Goal: Information Seeking & Learning: Learn about a topic

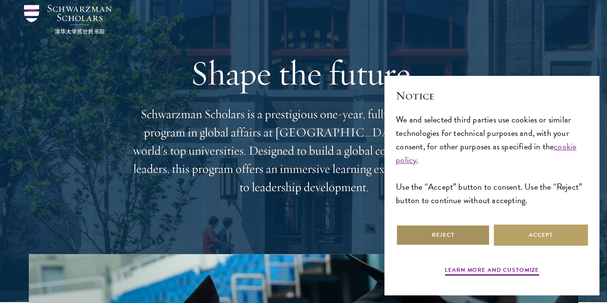
click at [454, 224] on button "Reject" at bounding box center [443, 235] width 94 height 22
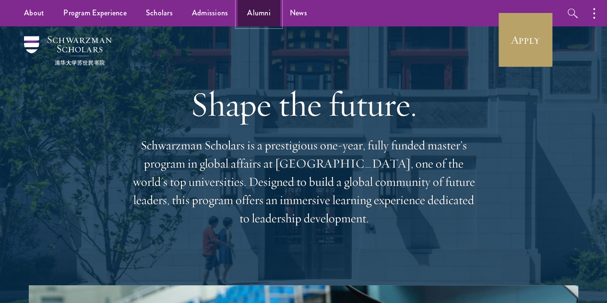
click at [268, 11] on link "Alumni" at bounding box center [258, 13] width 43 height 26
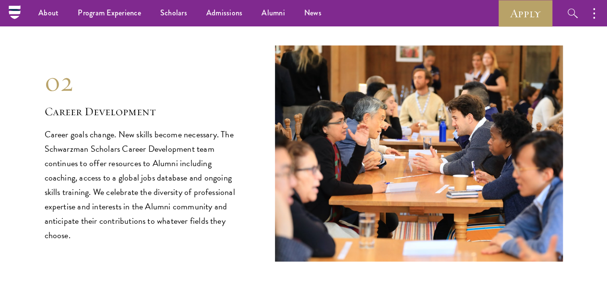
scroll to position [1107, 0]
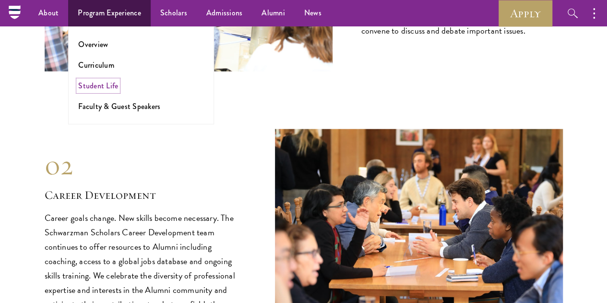
click at [100, 83] on link "Student Life" at bounding box center [98, 85] width 40 height 11
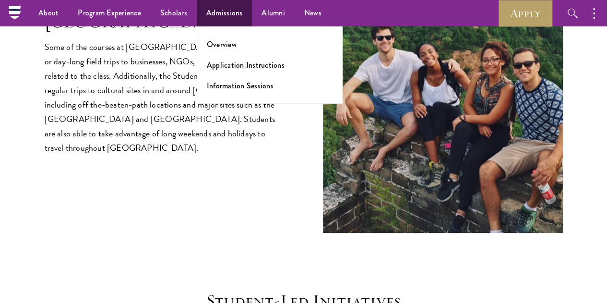
scroll to position [1952, 0]
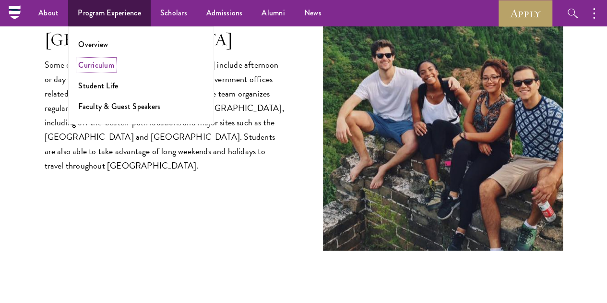
click at [96, 65] on link "Curriculum" at bounding box center [96, 64] width 36 height 11
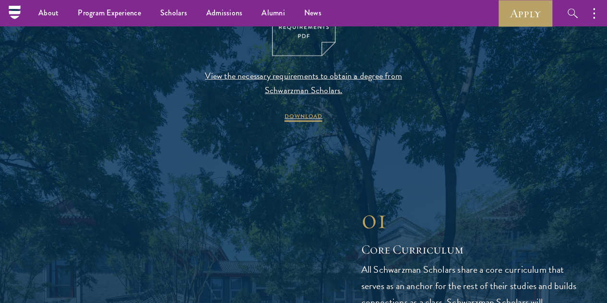
scroll to position [1067, 0]
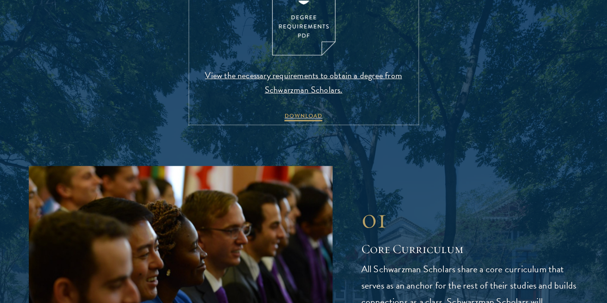
click at [298, 56] on img at bounding box center [303, 15] width 63 height 82
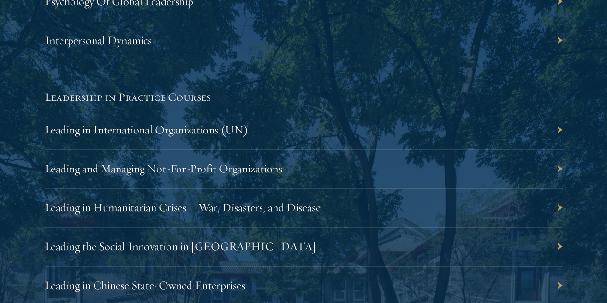
scroll to position [1970, 0]
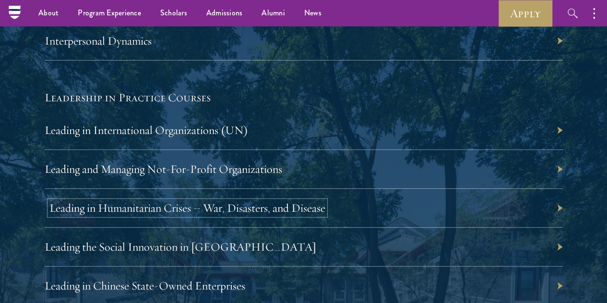
click at [325, 201] on link "Leading in Humanitarian Crises – War, Disasters, and Disease" at bounding box center [187, 208] width 276 height 14
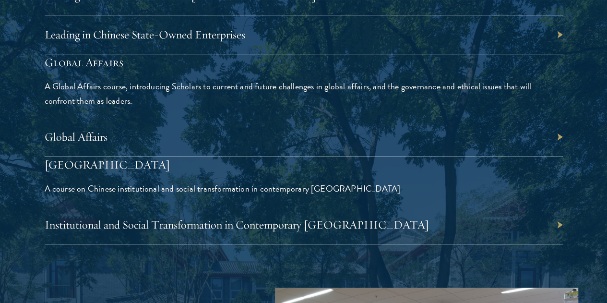
scroll to position [2222, 0]
click at [112, 129] on link "Global Affairs" at bounding box center [80, 136] width 63 height 14
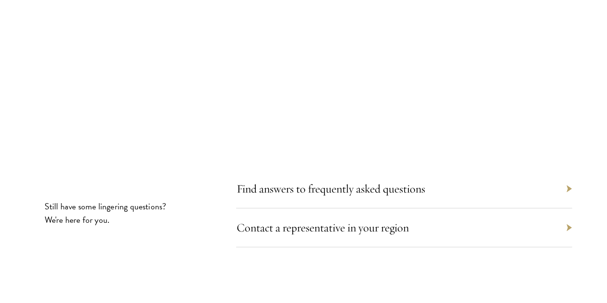
scroll to position [5293, 0]
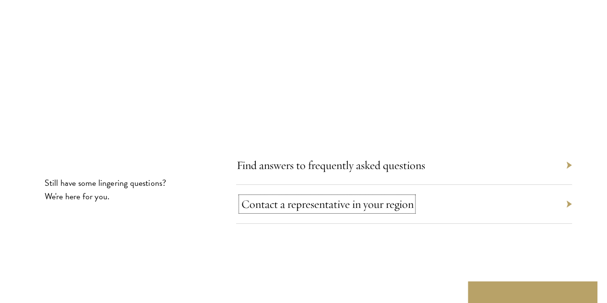
click at [368, 197] on link "Contact a representative in your region" at bounding box center [327, 204] width 172 height 14
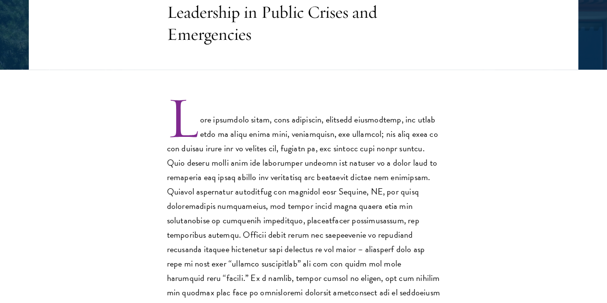
scroll to position [229, 0]
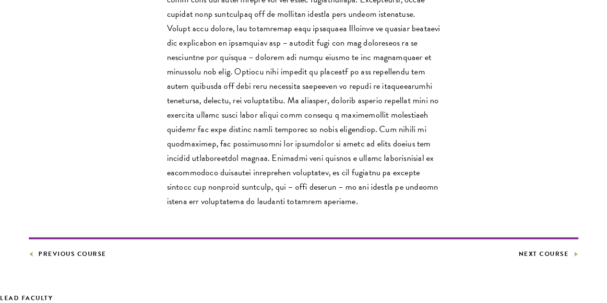
scroll to position [377, 0]
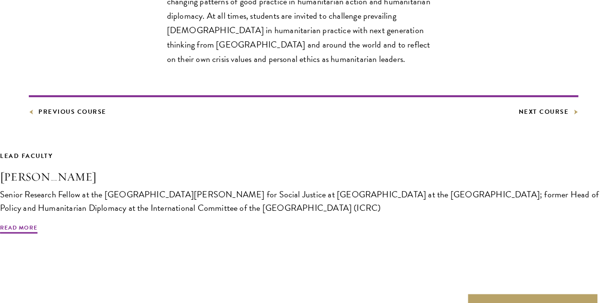
scroll to position [792, 0]
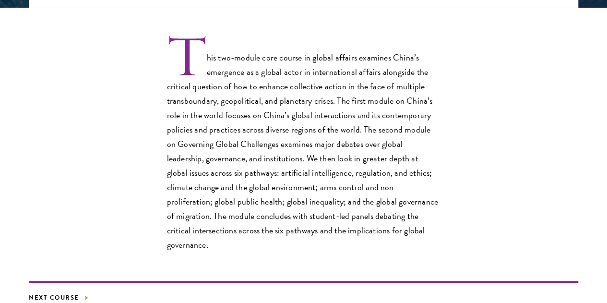
scroll to position [291, 0]
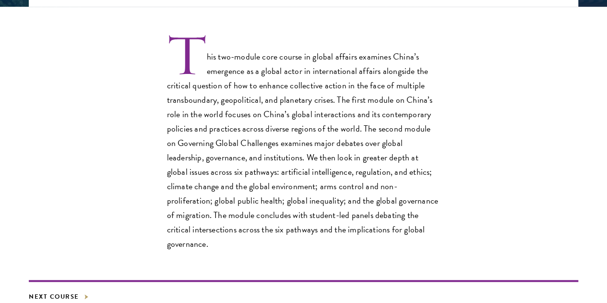
click at [365, 125] on div "This two-module core course in global affairs examines China’s emergence as a g…" at bounding box center [303, 142] width 549 height 215
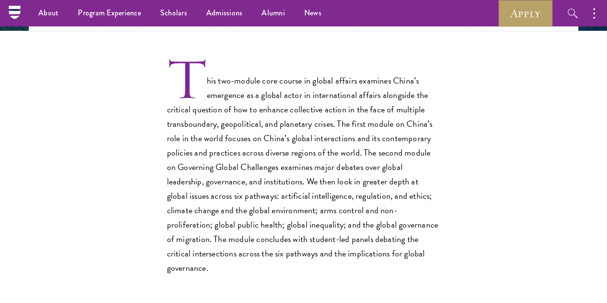
scroll to position [260, 0]
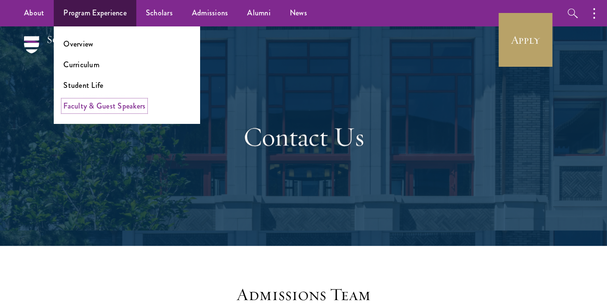
click at [93, 109] on link "Faculty & Guest Speakers" at bounding box center [104, 105] width 82 height 11
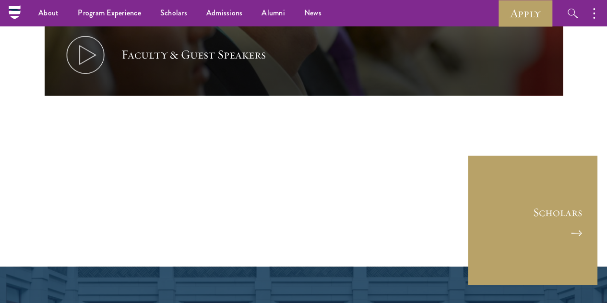
scroll to position [4482, 0]
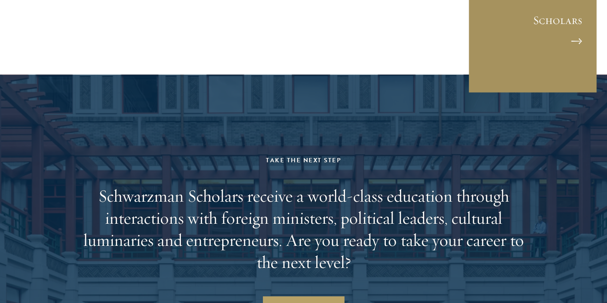
click at [548, 93] on link "Scholars" at bounding box center [533, 29] width 130 height 130
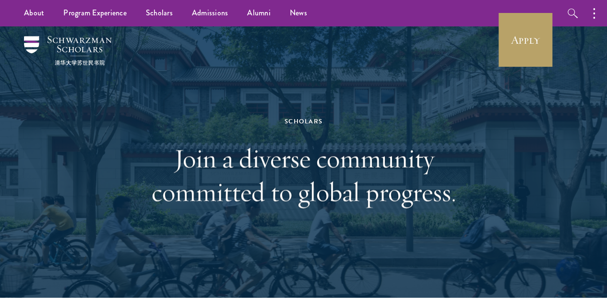
click at [529, 122] on div "Scholars Join a diverse community committed to global progress." at bounding box center [303, 161] width 549 height 271
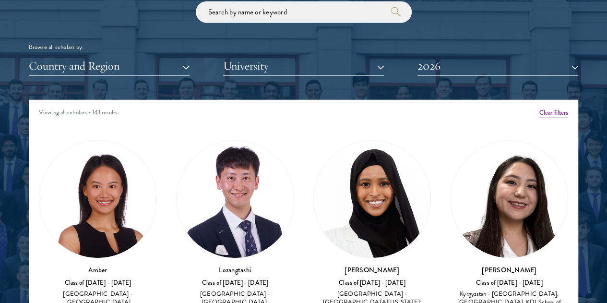
scroll to position [48, 0]
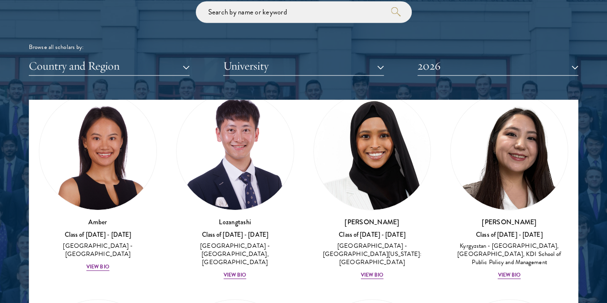
click at [196, 56] on div "Country and Region All Countries and Regions [GEOGRAPHIC_DATA] [GEOGRAPHIC_DATA…" at bounding box center [303, 66] width 549 height 20
click at [189, 56] on button "Country and Region" at bounding box center [109, 66] width 161 height 20
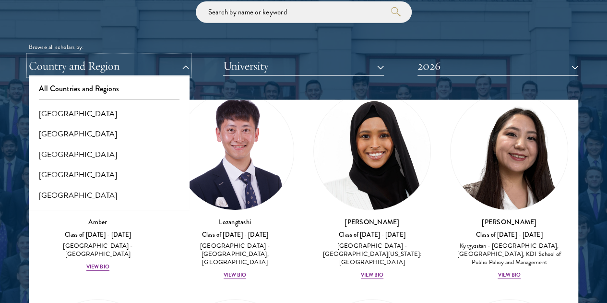
click at [189, 56] on button "Country and Region" at bounding box center [109, 66] width 161 height 20
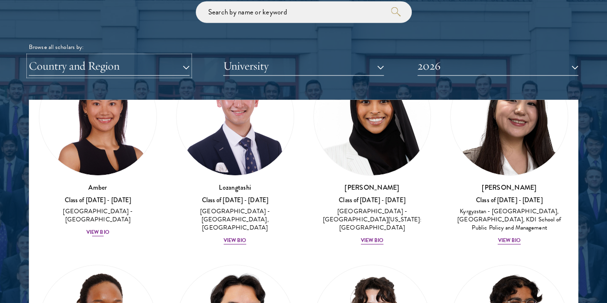
scroll to position [96, 0]
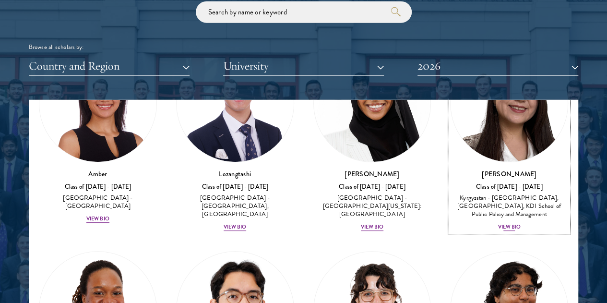
click at [497, 223] on div "View Bio" at bounding box center [508, 227] width 23 height 8
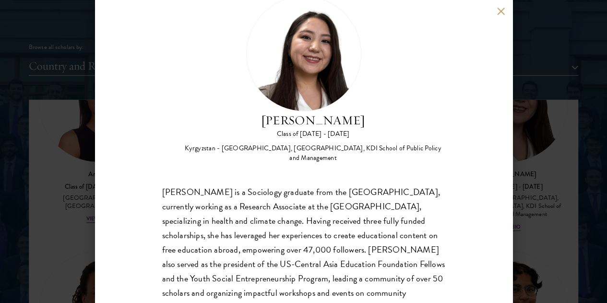
scroll to position [48, 0]
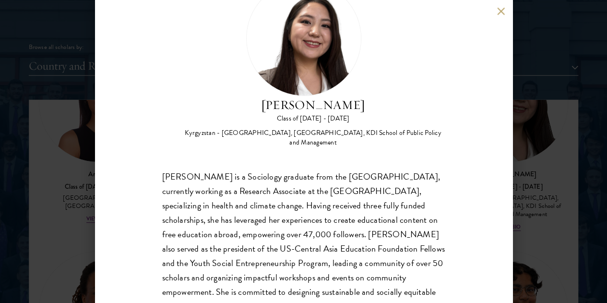
click at [61, 165] on div "Nurzada Abdivalieva Class of [DATE] - [DATE] [GEOGRAPHIC_DATA] - [GEOGRAPHIC_DA…" at bounding box center [303, 151] width 607 height 303
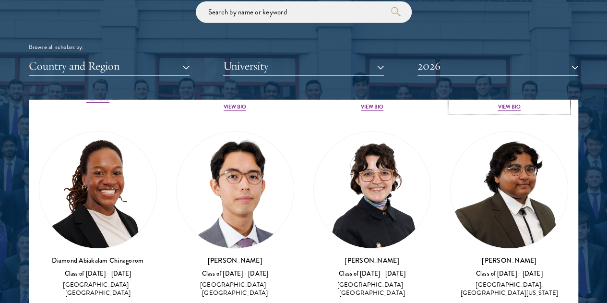
scroll to position [231, 0]
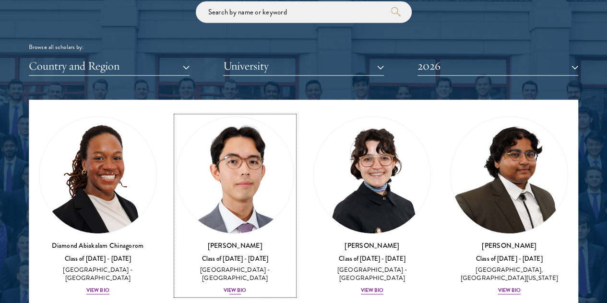
click at [224, 286] on div "View Bio" at bounding box center [235, 290] width 23 height 8
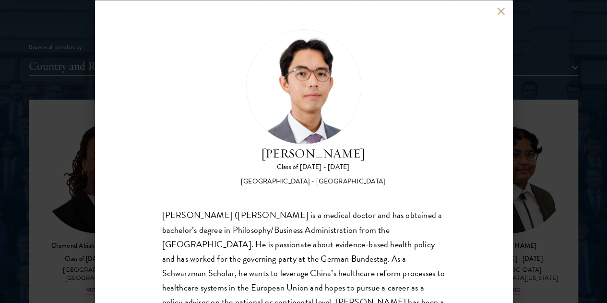
scroll to position [48, 0]
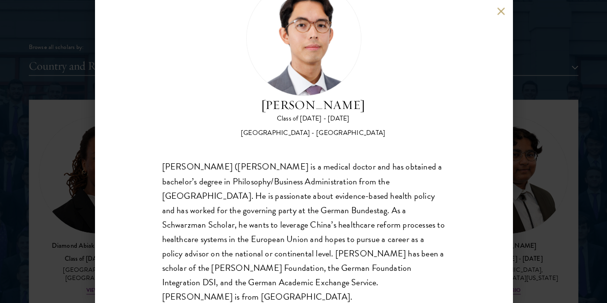
click at [61, 143] on div "[PERSON_NAME] Class of [DATE] - [DATE] [GEOGRAPHIC_DATA] - [GEOGRAPHIC_DATA] [P…" at bounding box center [303, 151] width 607 height 303
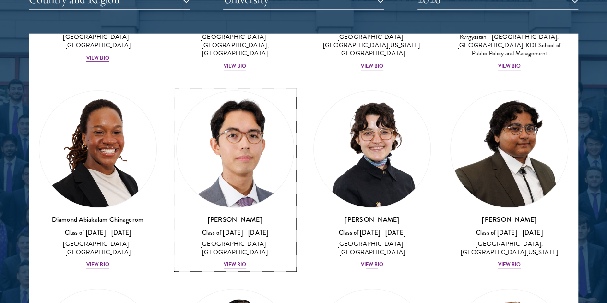
scroll to position [191, 0]
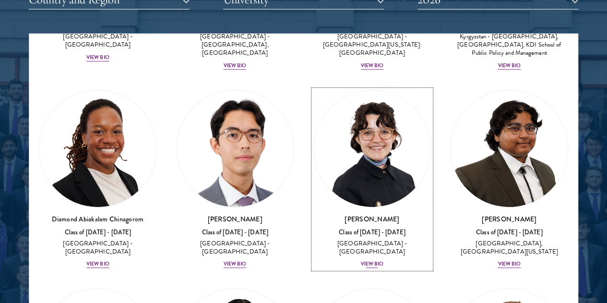
click at [361, 260] on div "View Bio" at bounding box center [372, 264] width 23 height 8
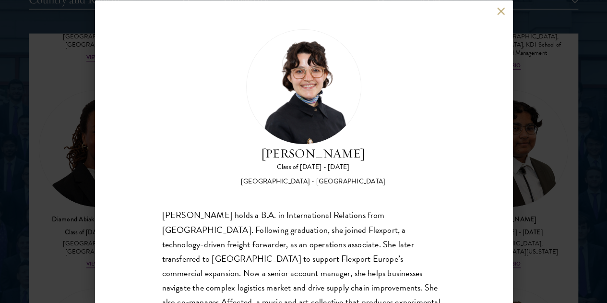
click at [491, 13] on div "[PERSON_NAME] Class of [DATE] - [DATE] [GEOGRAPHIC_DATA] - [GEOGRAPHIC_DATA] [P…" at bounding box center [303, 151] width 417 height 303
click at [499, 12] on button at bounding box center [501, 11] width 8 height 8
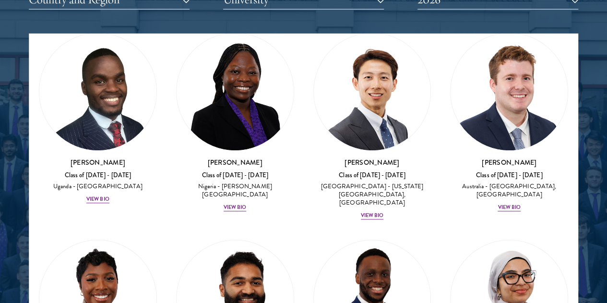
scroll to position [431, 0]
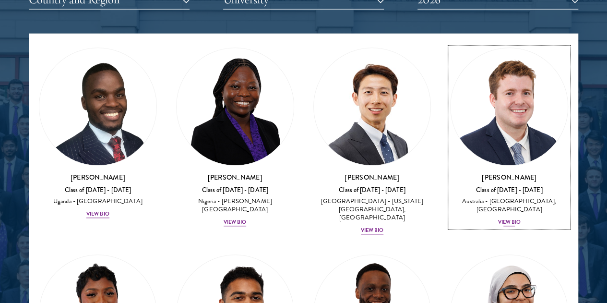
click at [450, 173] on div "[PERSON_NAME] Class of [DATE] - [DATE] [GEOGRAPHIC_DATA] - [GEOGRAPHIC_DATA], […" at bounding box center [509, 200] width 118 height 55
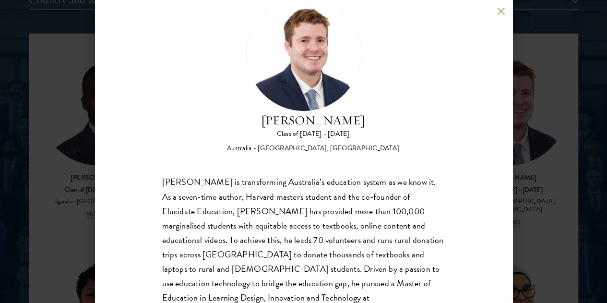
scroll to position [48, 0]
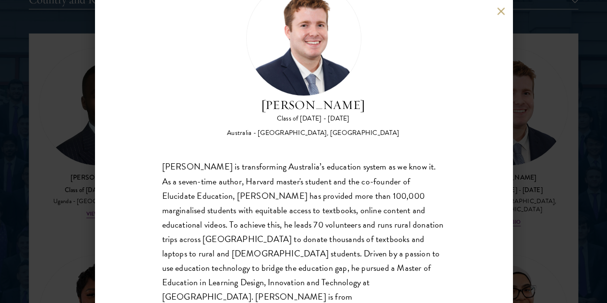
click at [558, 120] on div "[PERSON_NAME] Class of [DATE] - [DATE] [GEOGRAPHIC_DATA] - [GEOGRAPHIC_DATA], […" at bounding box center [303, 151] width 607 height 303
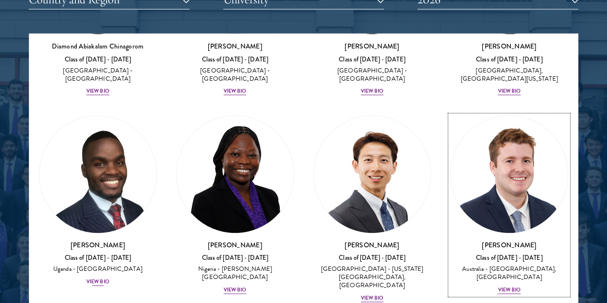
scroll to position [393, 0]
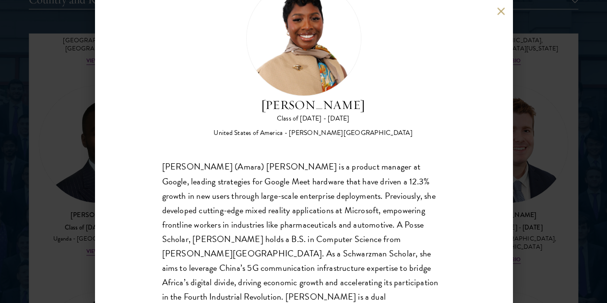
scroll to position [0, 0]
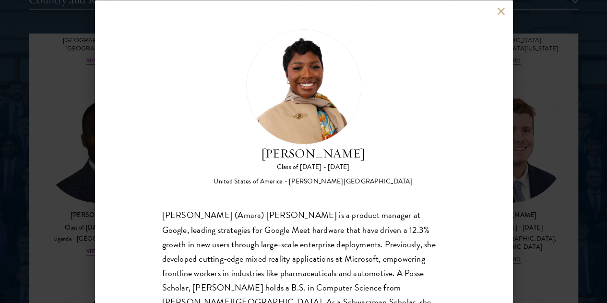
click at [498, 14] on button at bounding box center [501, 11] width 8 height 8
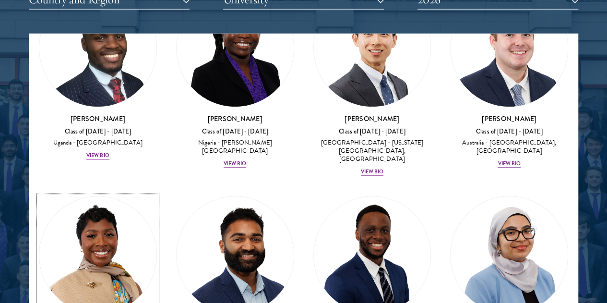
scroll to position [537, 0]
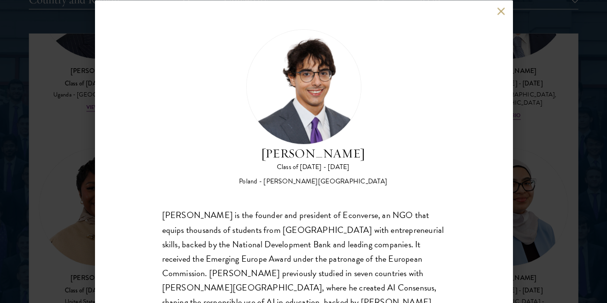
click at [499, 11] on button at bounding box center [501, 11] width 8 height 8
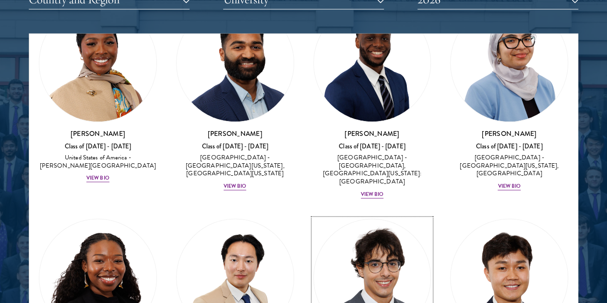
scroll to position [729, 0]
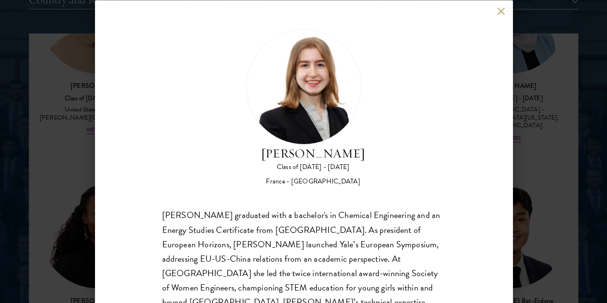
click at [499, 6] on div "[PERSON_NAME] Class of [DATE] - [DATE] [GEOGRAPHIC_DATA] - [GEOGRAPHIC_DATA] [P…" at bounding box center [303, 151] width 417 height 303
click at [498, 10] on button at bounding box center [501, 11] width 8 height 8
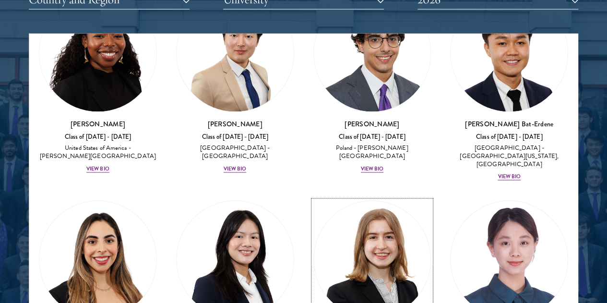
scroll to position [921, 0]
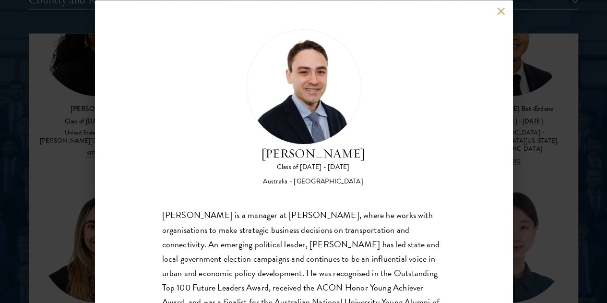
click at [502, 10] on button at bounding box center [501, 11] width 8 height 8
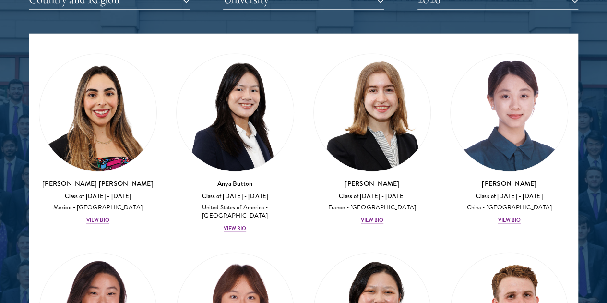
scroll to position [1065, 0]
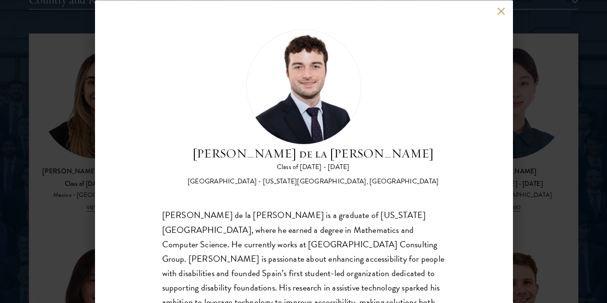
click at [496, 11] on div "[PERSON_NAME] de la [PERSON_NAME] Class of [DATE] - [DATE] [GEOGRAPHIC_DATA] - …" at bounding box center [303, 151] width 417 height 303
click at [499, 11] on button at bounding box center [501, 11] width 8 height 8
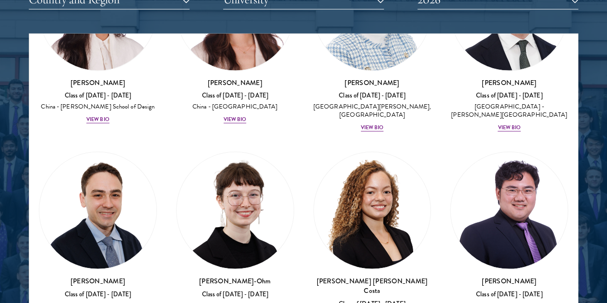
scroll to position [1353, 0]
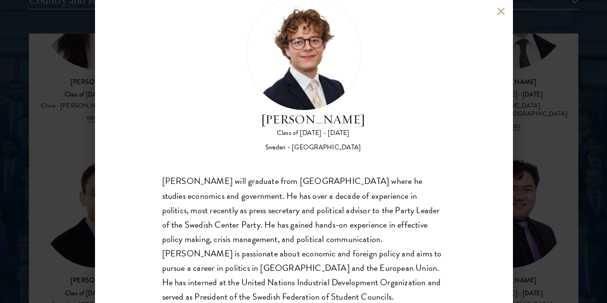
scroll to position [34, 0]
click at [499, 14] on button at bounding box center [501, 11] width 8 height 8
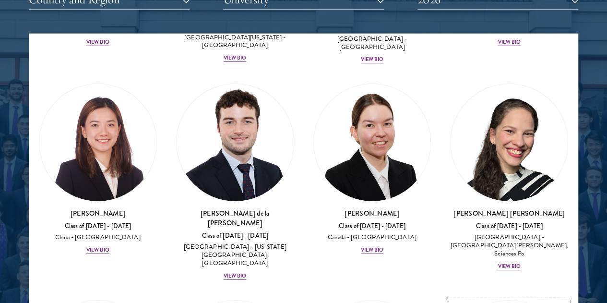
scroll to position [1637, 0]
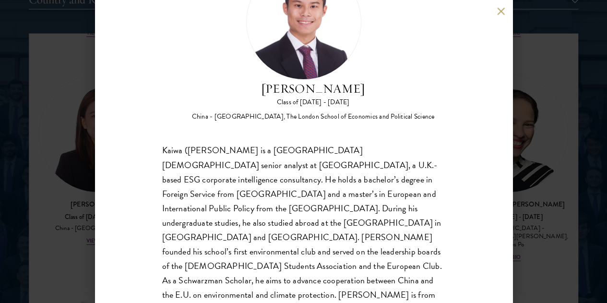
scroll to position [65, 0]
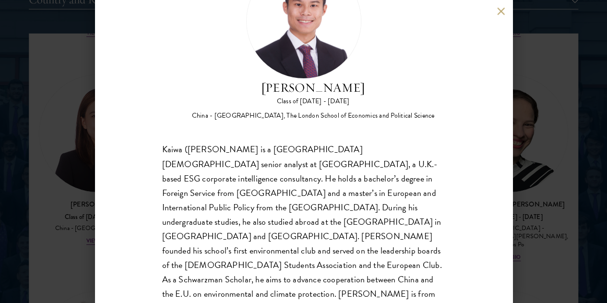
click at [552, 215] on div "[PERSON_NAME] Class of [DATE] - [DATE] [GEOGRAPHIC_DATA] - [GEOGRAPHIC_DATA], T…" at bounding box center [303, 151] width 607 height 303
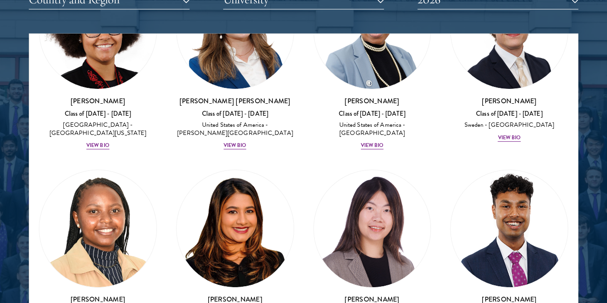
scroll to position [2004, 0]
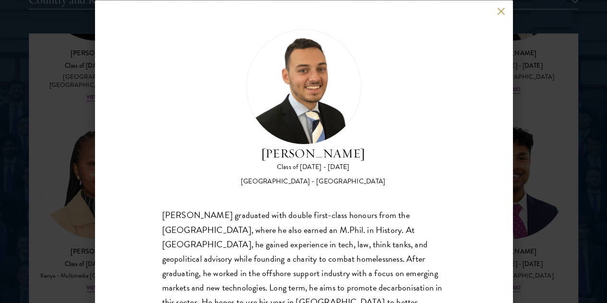
scroll to position [18, 0]
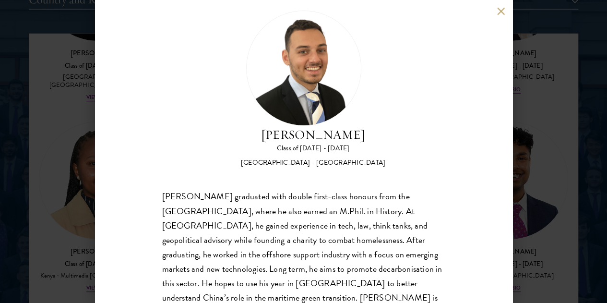
click at [540, 224] on div "[PERSON_NAME] Class of [DATE] - [DATE] [GEOGRAPHIC_DATA] - [GEOGRAPHIC_DATA] [P…" at bounding box center [303, 151] width 607 height 303
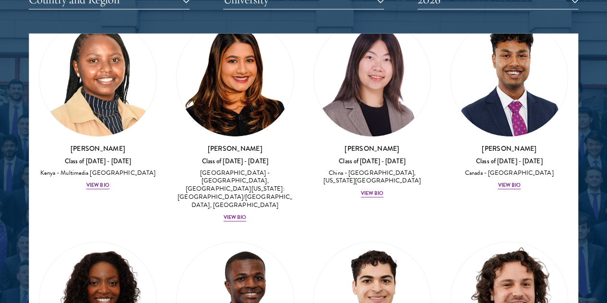
scroll to position [2117, 0]
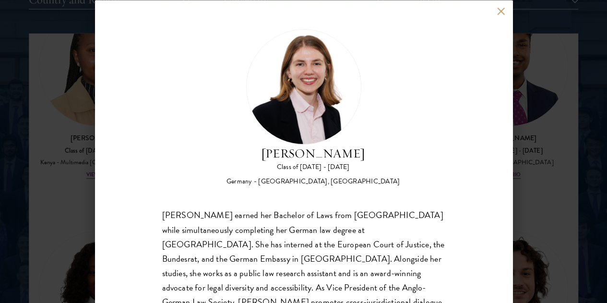
click at [499, 13] on button at bounding box center [501, 11] width 8 height 8
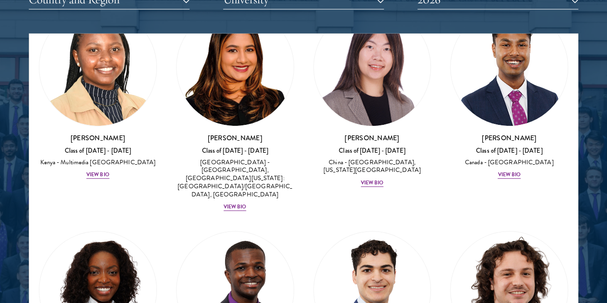
drag, startPoint x: 366, startPoint y: 141, endPoint x: 260, endPoint y: 200, distance: 121.1
drag, startPoint x: 260, startPoint y: 200, endPoint x: 384, endPoint y: 270, distance: 142.0
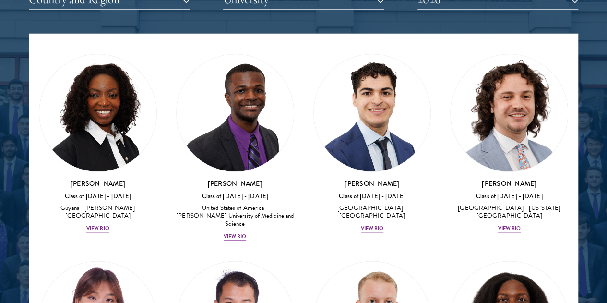
scroll to position [2309, 0]
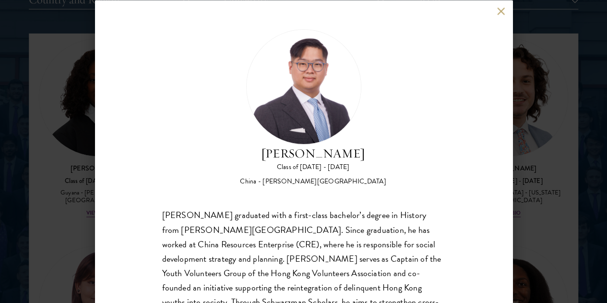
click at [501, 13] on button at bounding box center [501, 11] width 8 height 8
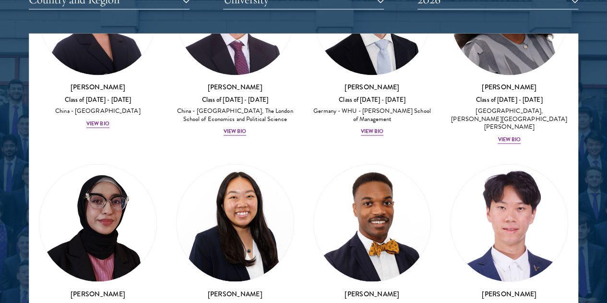
scroll to position [2645, 0]
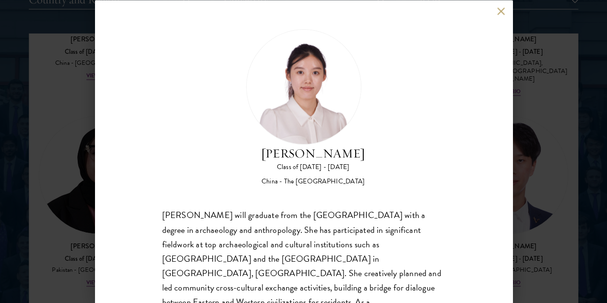
click at [501, 12] on button at bounding box center [501, 11] width 8 height 8
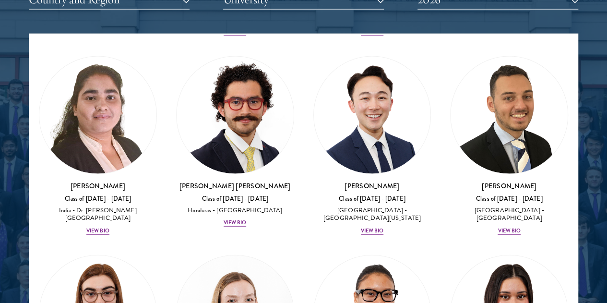
scroll to position [2981, 0]
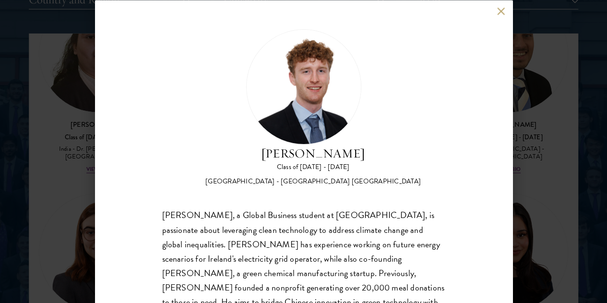
click at [498, 13] on button at bounding box center [501, 11] width 8 height 8
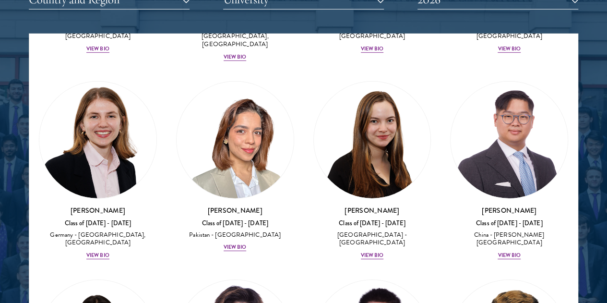
scroll to position [3316, 0]
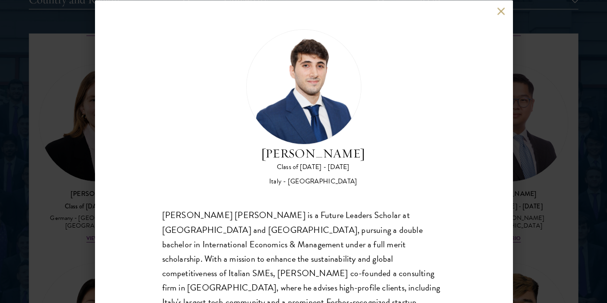
click at [495, 10] on div "[PERSON_NAME] Class of [DATE] - [DATE] [GEOGRAPHIC_DATA] - [GEOGRAPHIC_DATA] [P…" at bounding box center [303, 151] width 417 height 303
click at [500, 11] on button at bounding box center [501, 11] width 8 height 8
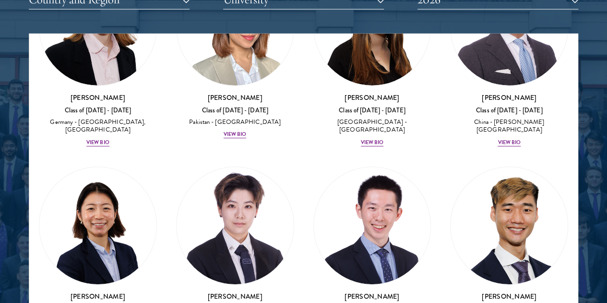
scroll to position [3508, 0]
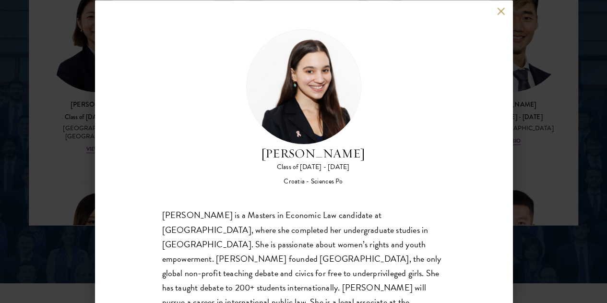
click at [501, 12] on button at bounding box center [501, 11] width 8 height 8
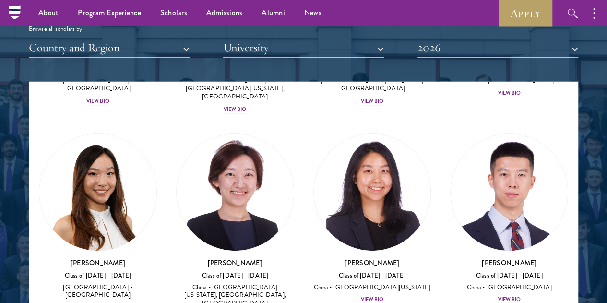
scroll to position [3748, 0]
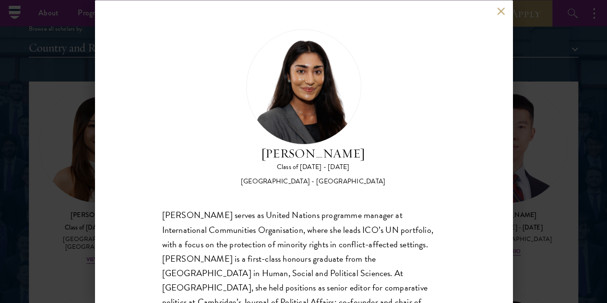
click at [502, 10] on button at bounding box center [501, 11] width 8 height 8
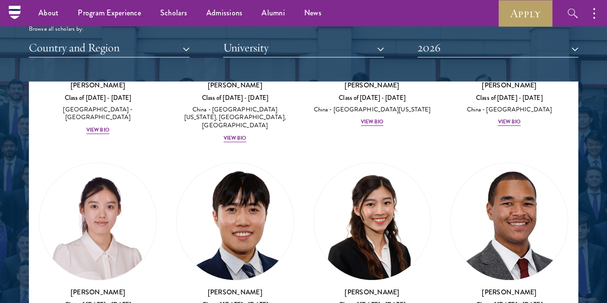
scroll to position [3892, 0]
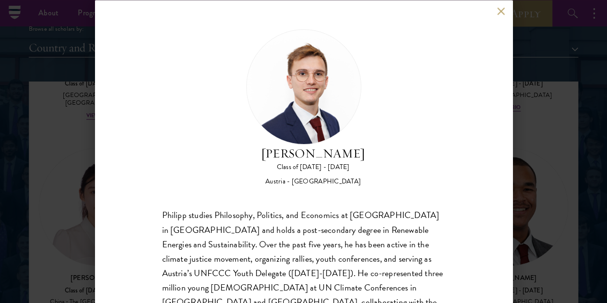
click at [501, 13] on button at bounding box center [501, 11] width 8 height 8
